Goal: Task Accomplishment & Management: Manage account settings

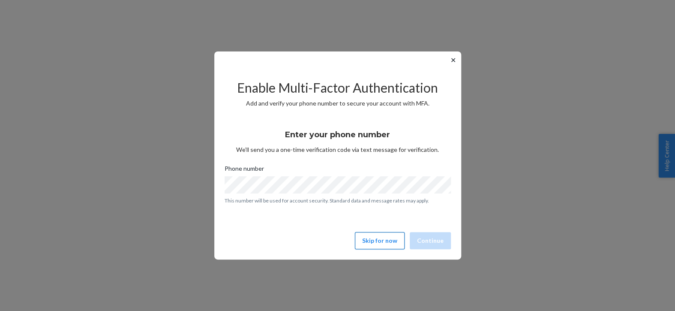
click at [382, 235] on button "Skip for now" at bounding box center [380, 240] width 50 height 17
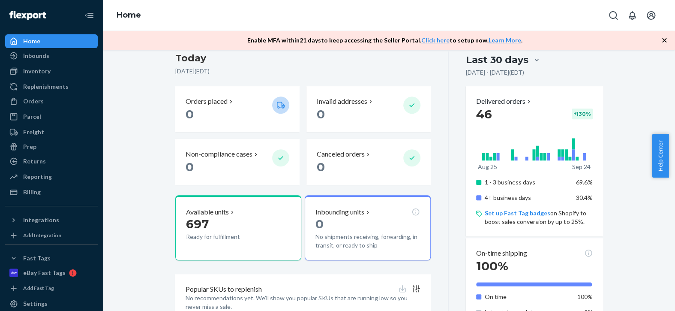
scroll to position [190, 0]
drag, startPoint x: 674, startPoint y: 139, endPoint x: 672, endPoint y: 147, distance: 7.9
click at [672, 147] on div "Help Center" at bounding box center [663, 156] width 23 height 44
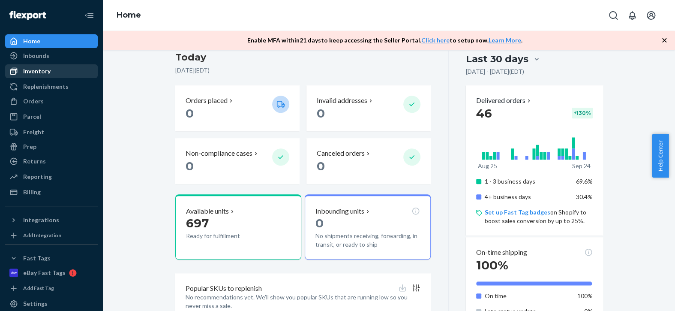
click at [56, 74] on div "Inventory" at bounding box center [51, 71] width 91 height 12
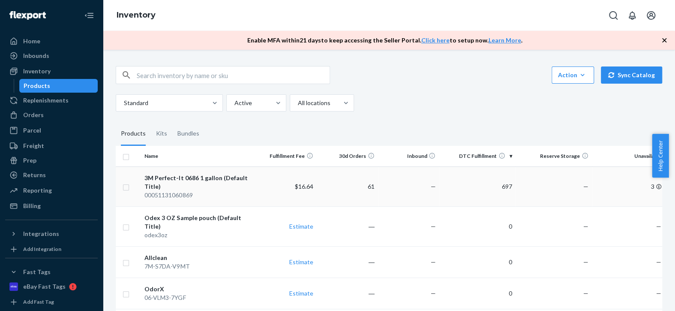
click at [214, 176] on div "3M Perfect-It 0686 1 gallon (Default Title)" at bounding box center [198, 182] width 108 height 17
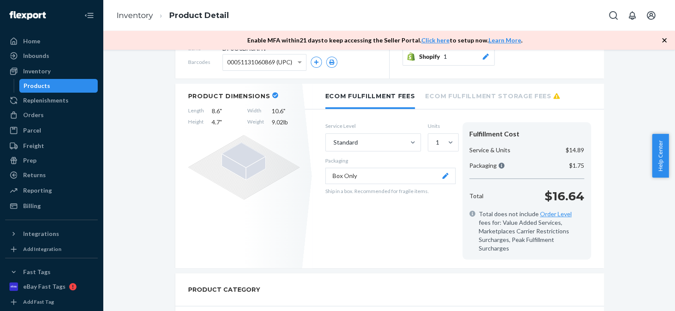
scroll to position [112, 0]
click at [469, 118] on div "Service Level Standard Units 1 Packaging Box Only Ship in a box. Recommended fo…" at bounding box center [459, 190] width 292 height 154
